Goal: Information Seeking & Learning: Learn about a topic

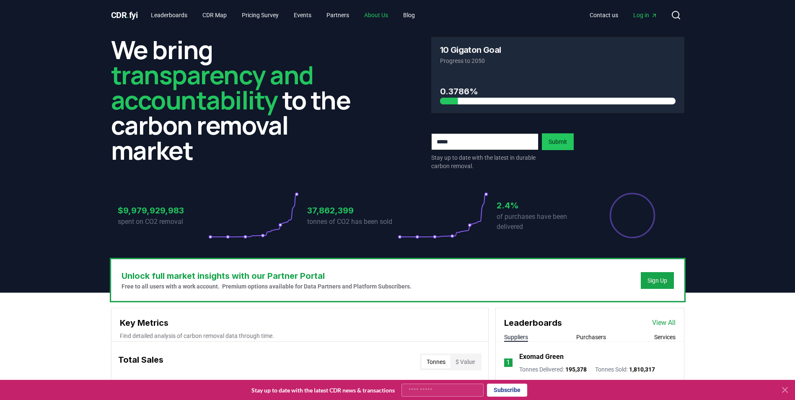
click at [386, 16] on link "About Us" at bounding box center [376, 15] width 37 height 15
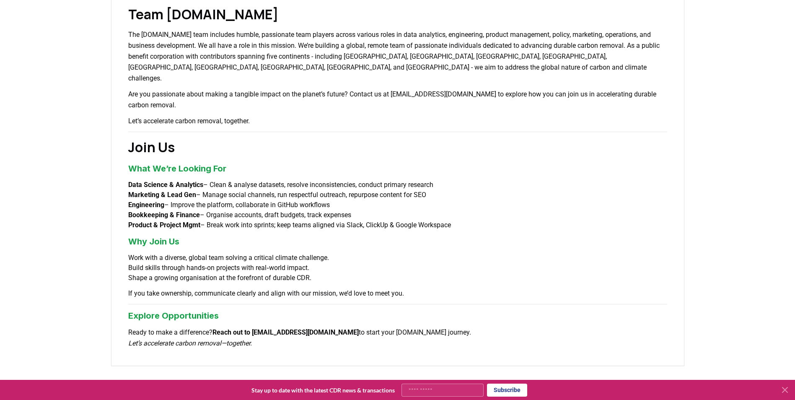
scroll to position [625, 0]
